Goal: Task Accomplishment & Management: Manage account settings

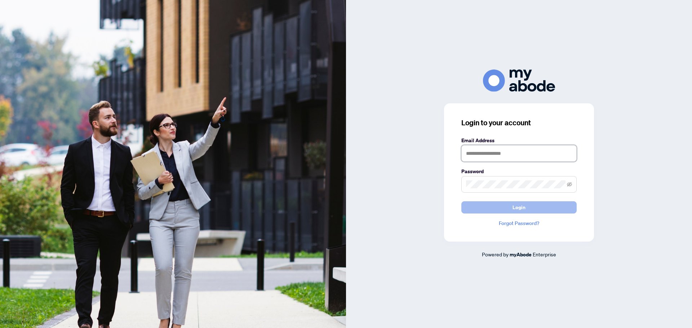
type input "**********"
click at [507, 210] on button "Login" at bounding box center [518, 208] width 115 height 12
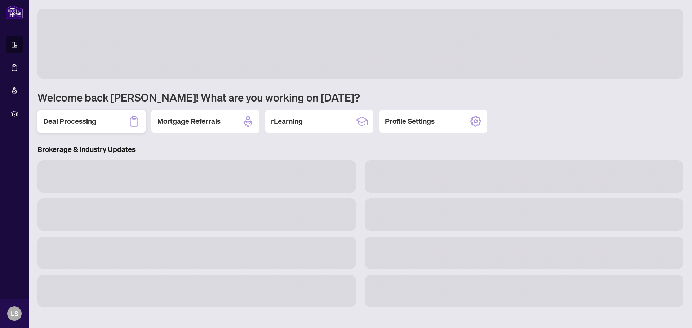
click at [85, 124] on h2 "Deal Processing" at bounding box center [69, 121] width 53 height 10
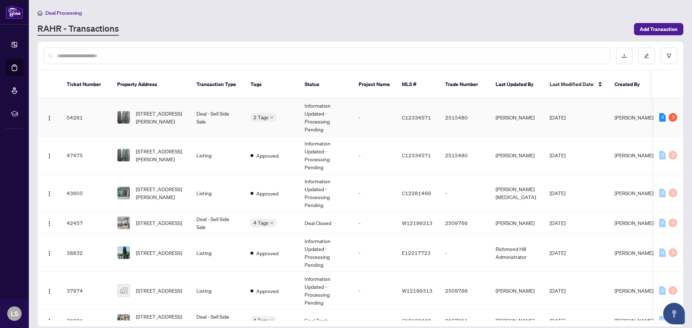
click at [208, 112] on td "Deal - Sell Side Sale" at bounding box center [218, 118] width 54 height 38
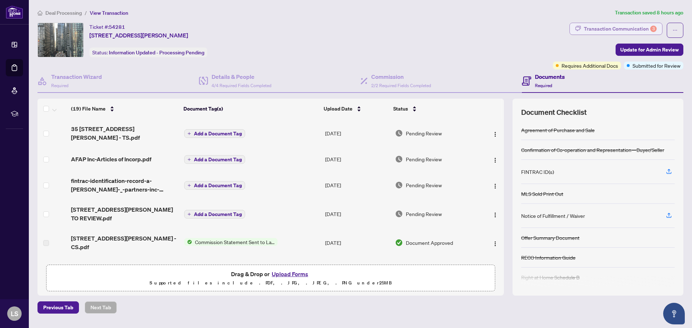
click at [606, 31] on div "Transaction Communication 3" at bounding box center [620, 29] width 73 height 12
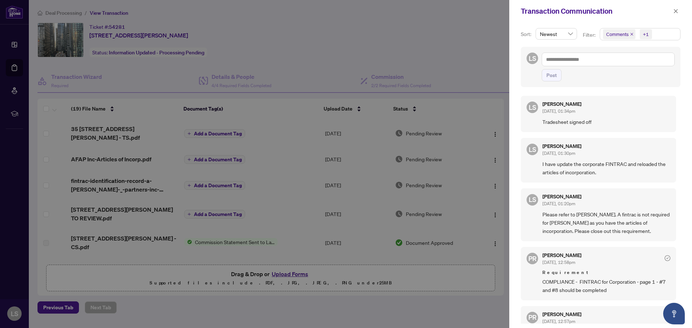
click at [615, 38] on span "Comments" at bounding box center [617, 34] width 22 height 7
click at [622, 74] on span "Requirements" at bounding box center [630, 74] width 32 height 6
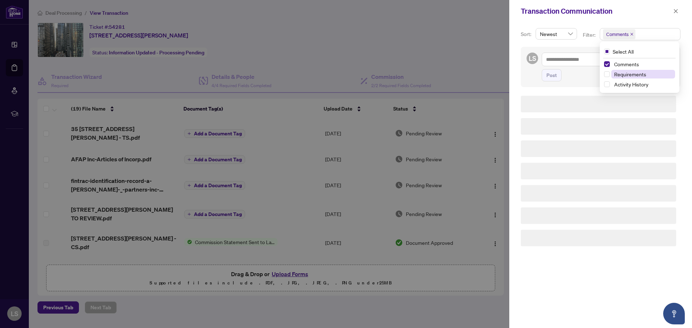
click at [622, 74] on span "Requirements" at bounding box center [630, 74] width 32 height 6
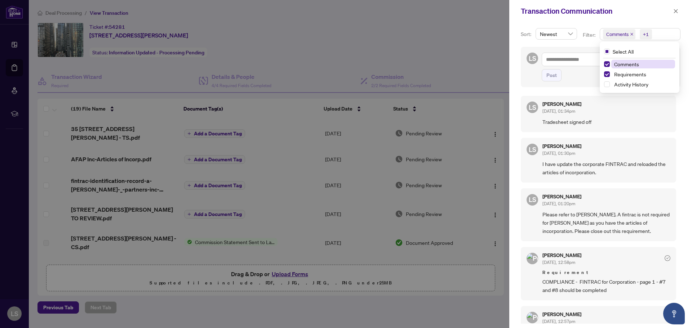
click at [620, 65] on span "Comments" at bounding box center [626, 64] width 25 height 6
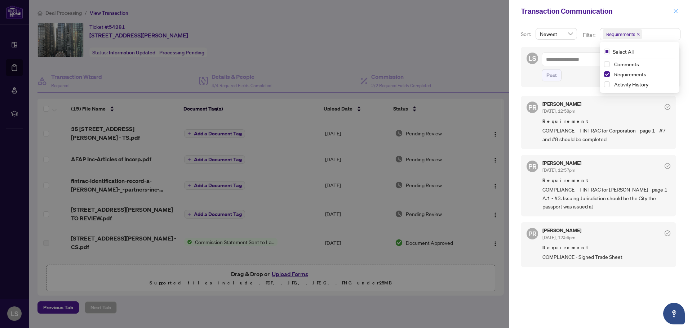
click at [677, 9] on icon "close" at bounding box center [675, 11] width 5 height 5
